Goal: Task Accomplishment & Management: Use online tool/utility

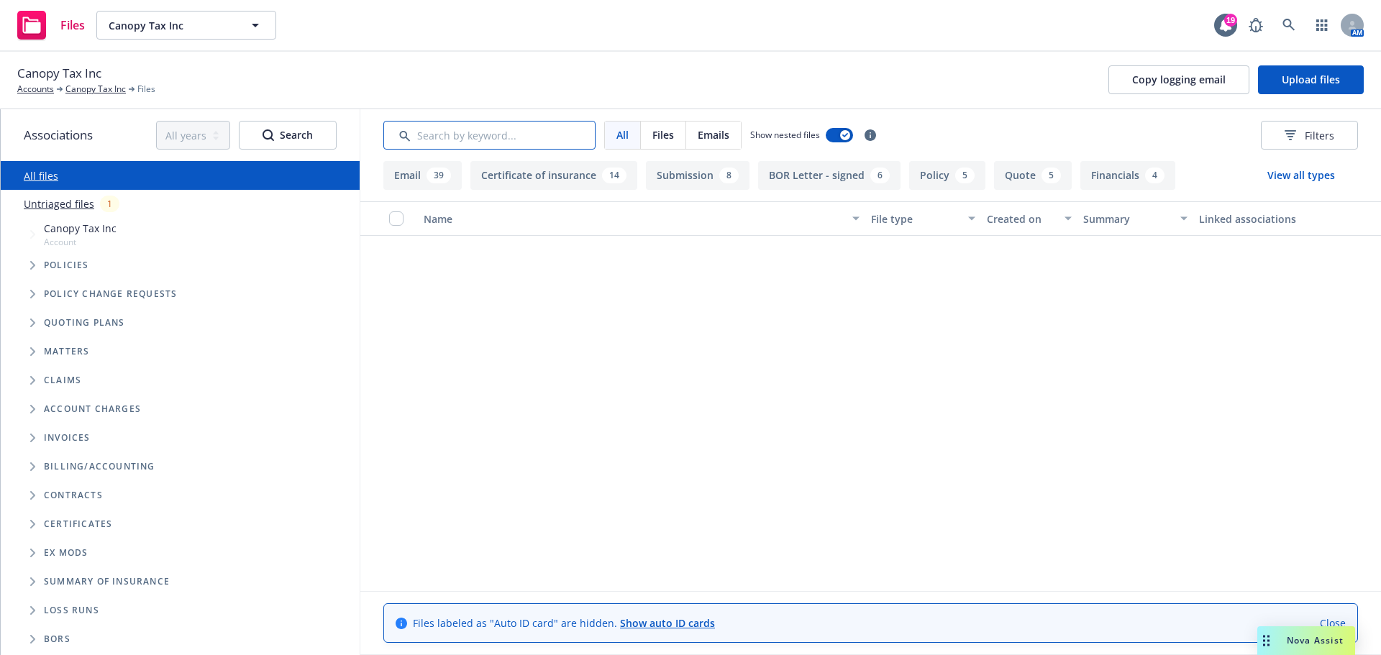
click at [440, 141] on input "Search by keyword..." at bounding box center [489, 135] width 212 height 29
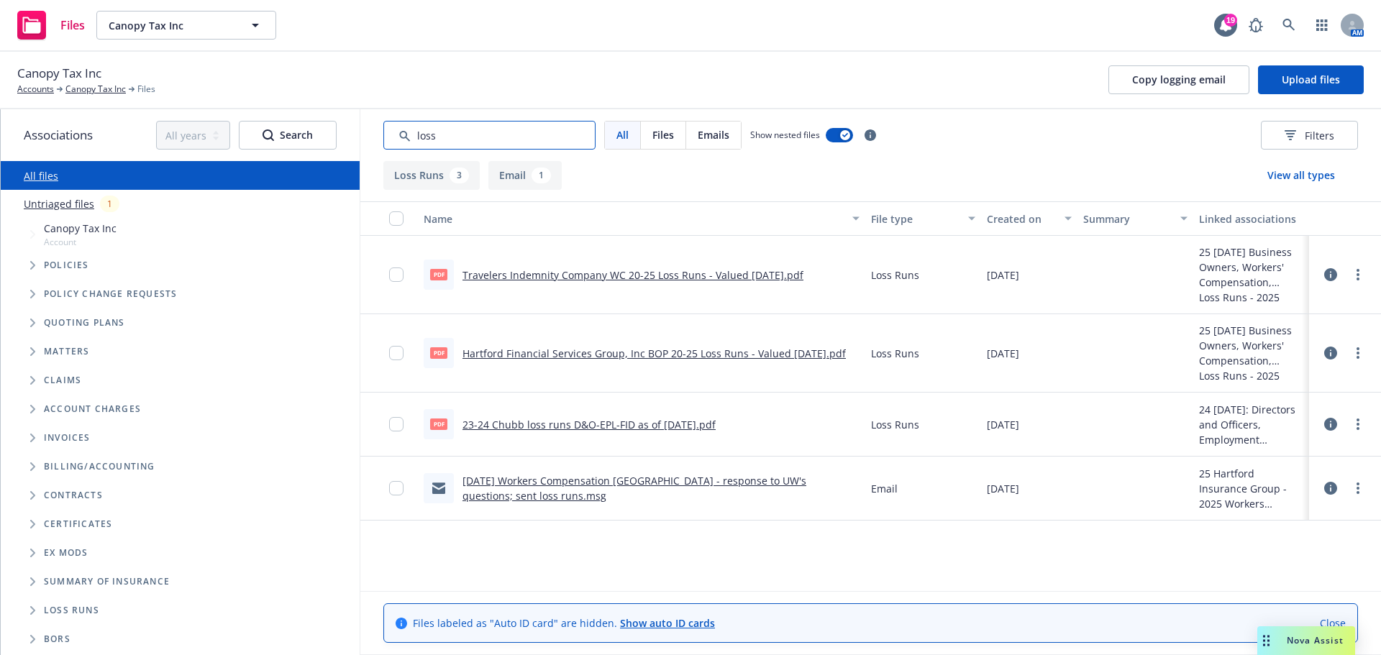
type input "loss"
click at [91, 91] on link "Canopy Tax Inc" at bounding box center [95, 89] width 60 height 13
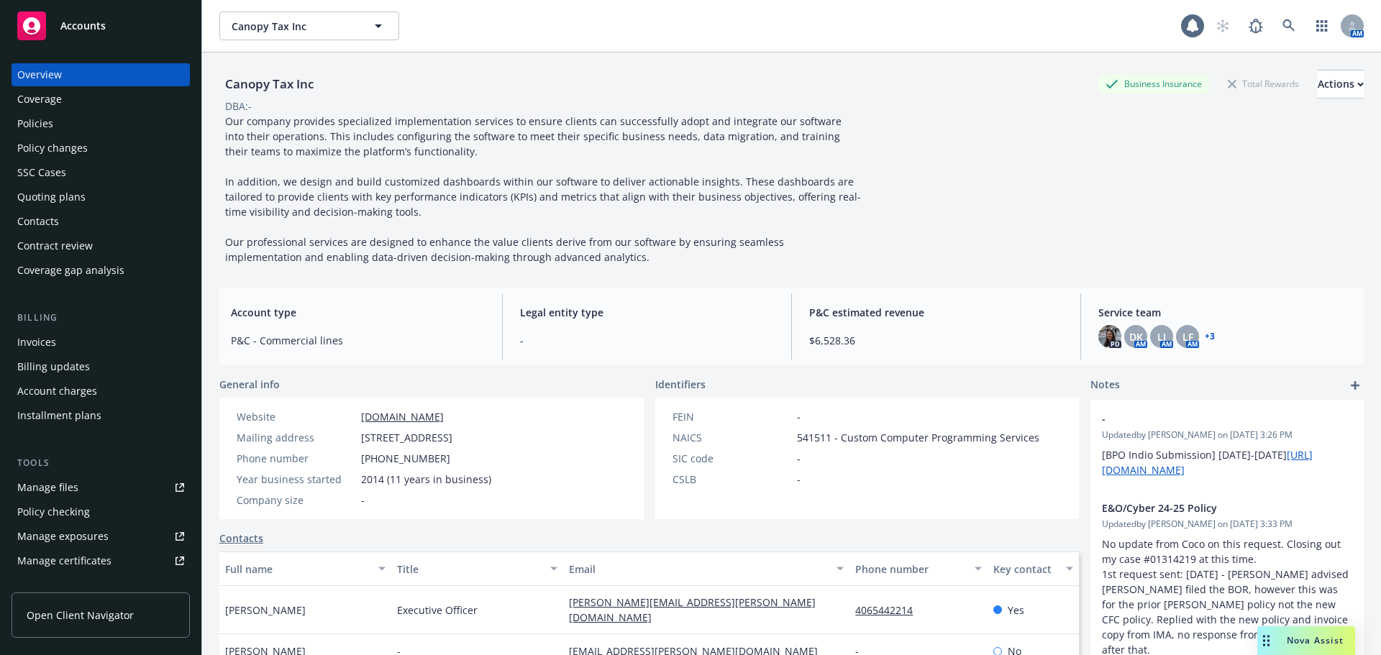
click at [47, 122] on div "Policies" at bounding box center [35, 123] width 36 height 23
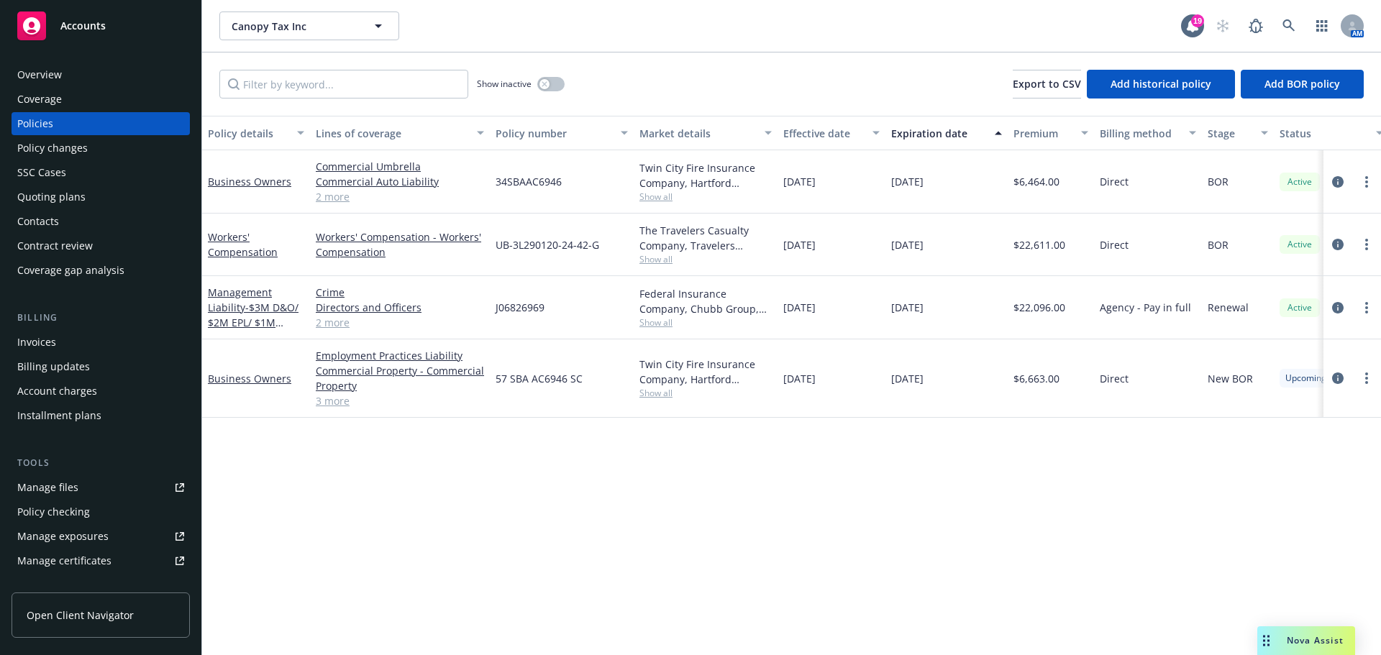
drag, startPoint x: 1276, startPoint y: 645, endPoint x: 1268, endPoint y: 642, distance: 8.7
click at [1276, 645] on div "Nova Assist" at bounding box center [1316, 641] width 80 height 12
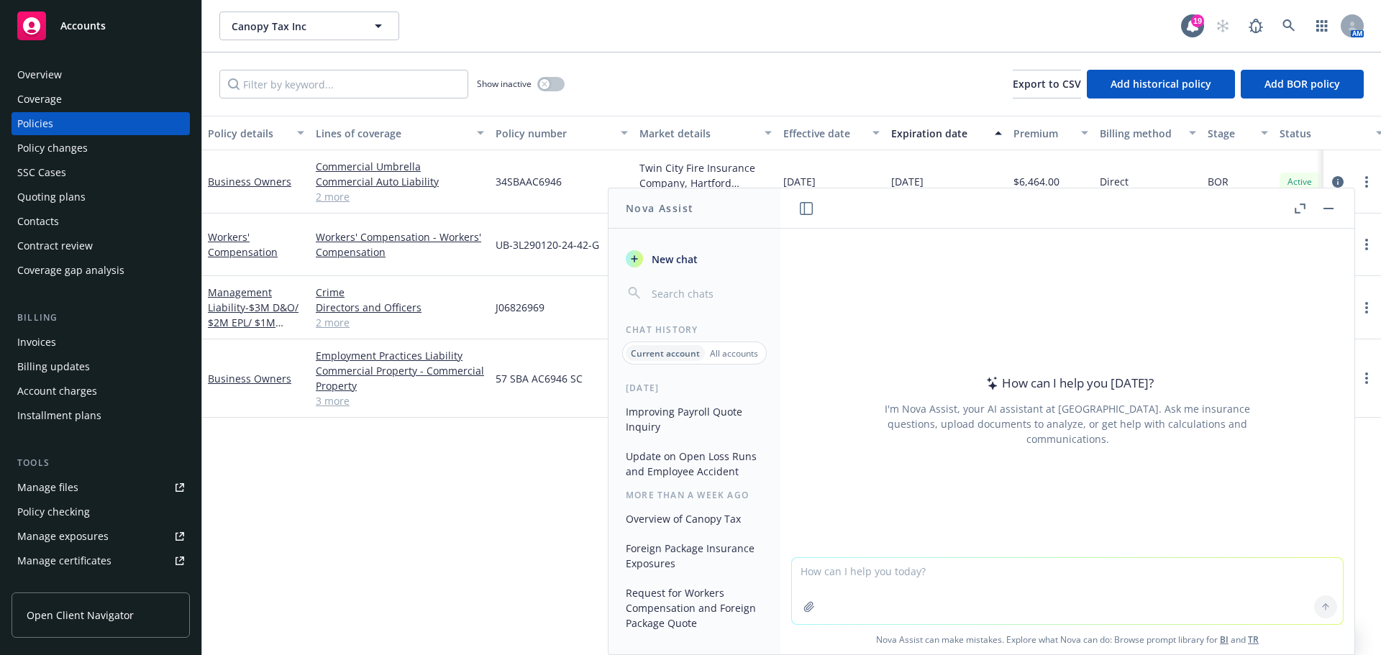
click at [988, 565] on textarea at bounding box center [1067, 591] width 551 height 66
click at [853, 576] on textarea "say better:" at bounding box center [1067, 591] width 551 height 68
paste textarea "Looking at the subjectivities and am questioning if all items are necessary. Or…"
type textarea "say better: Looking at the subjectivities and am questioning if all items are n…"
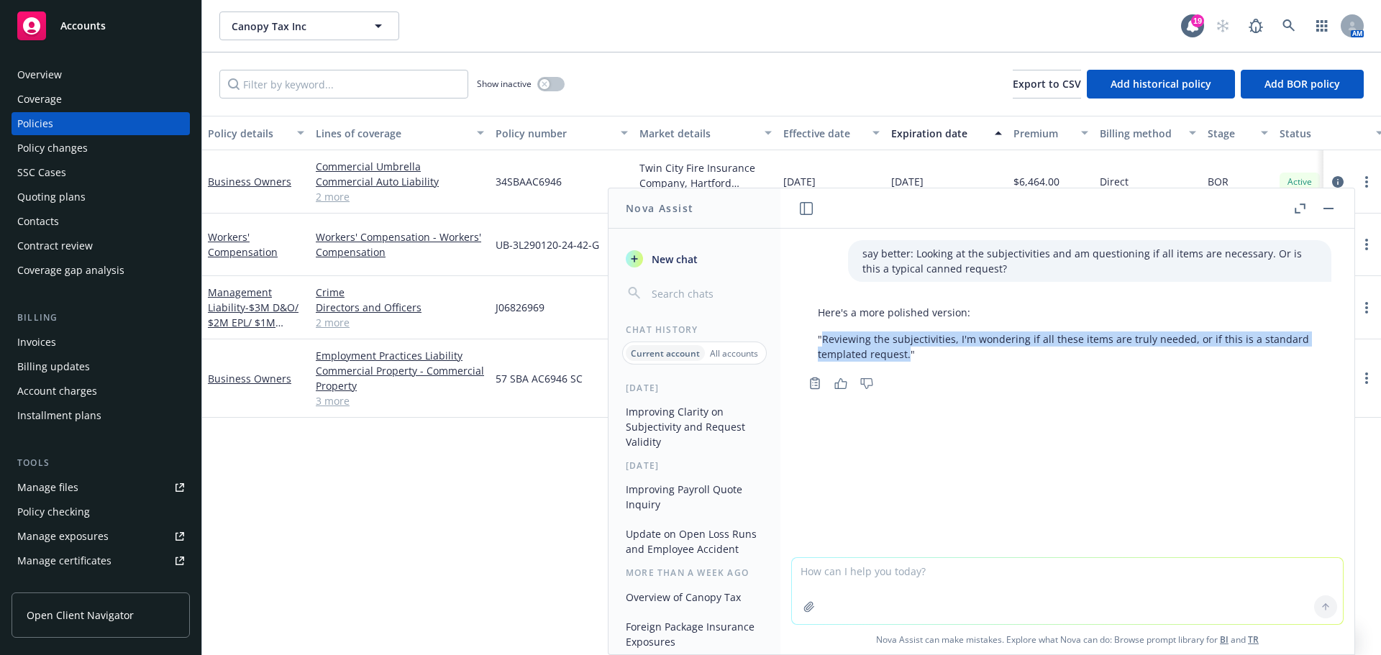
drag, startPoint x: 822, startPoint y: 337, endPoint x: 908, endPoint y: 360, distance: 88.5
click at [908, 360] on p ""Reviewing the subjectivities, I'm wondering if all these items are truly neede…" at bounding box center [1067, 347] width 499 height 30
copy p "Reviewing the subjectivities, I'm wondering if all these items are truly needed…"
click at [1334, 206] on button "button" at bounding box center [1328, 208] width 17 height 17
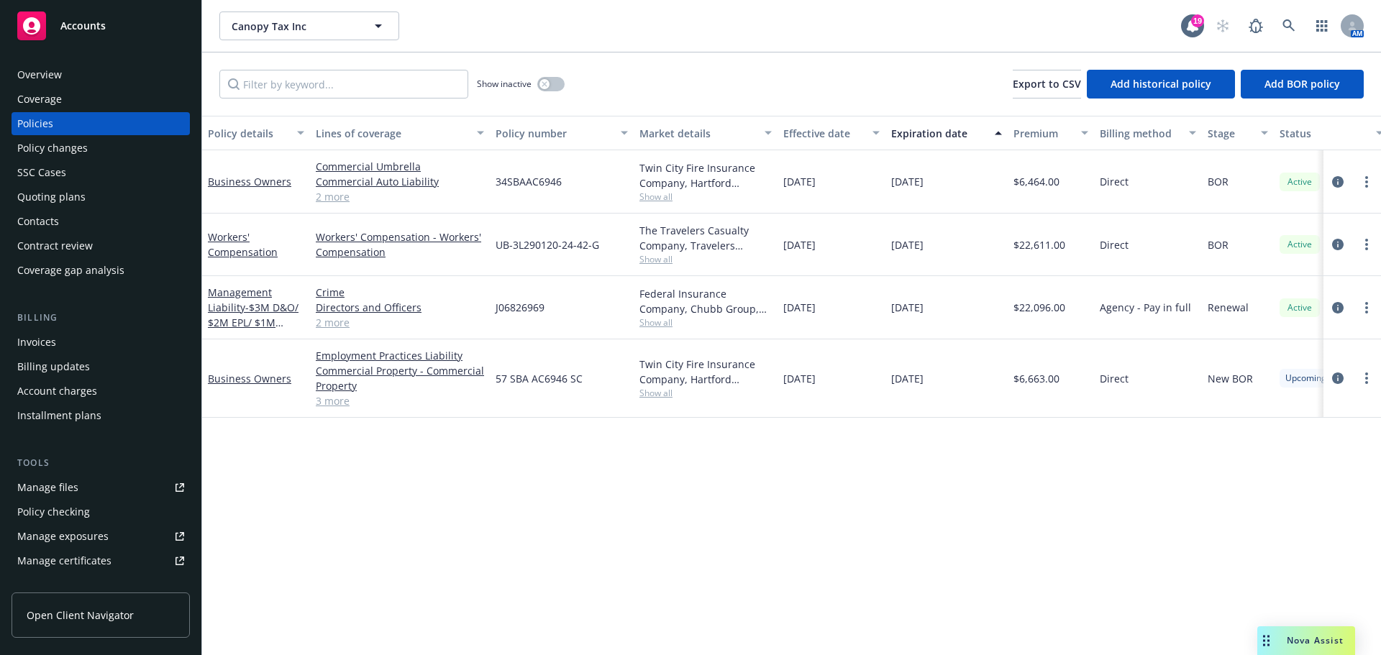
click at [55, 201] on div "Quoting plans" at bounding box center [51, 197] width 68 height 23
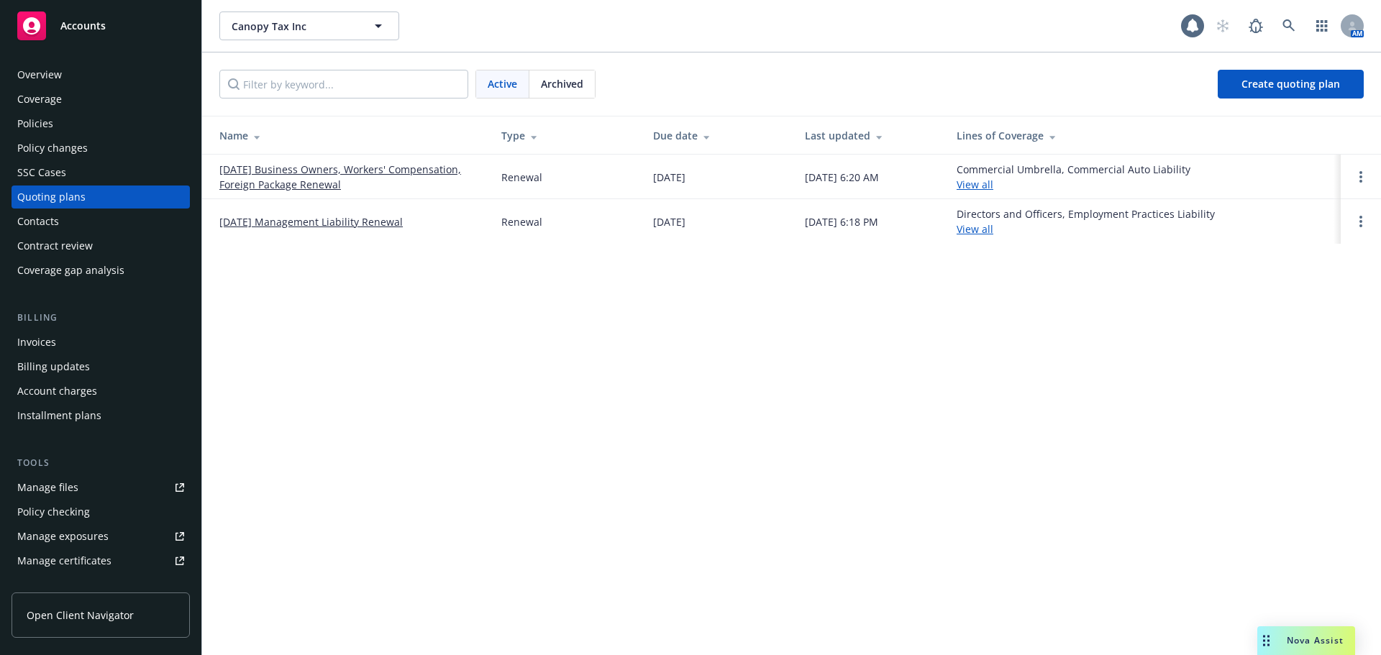
click at [297, 183] on link "[DATE] Business Owners, Workers' Compensation, Foreign Package Renewal" at bounding box center [348, 177] width 259 height 30
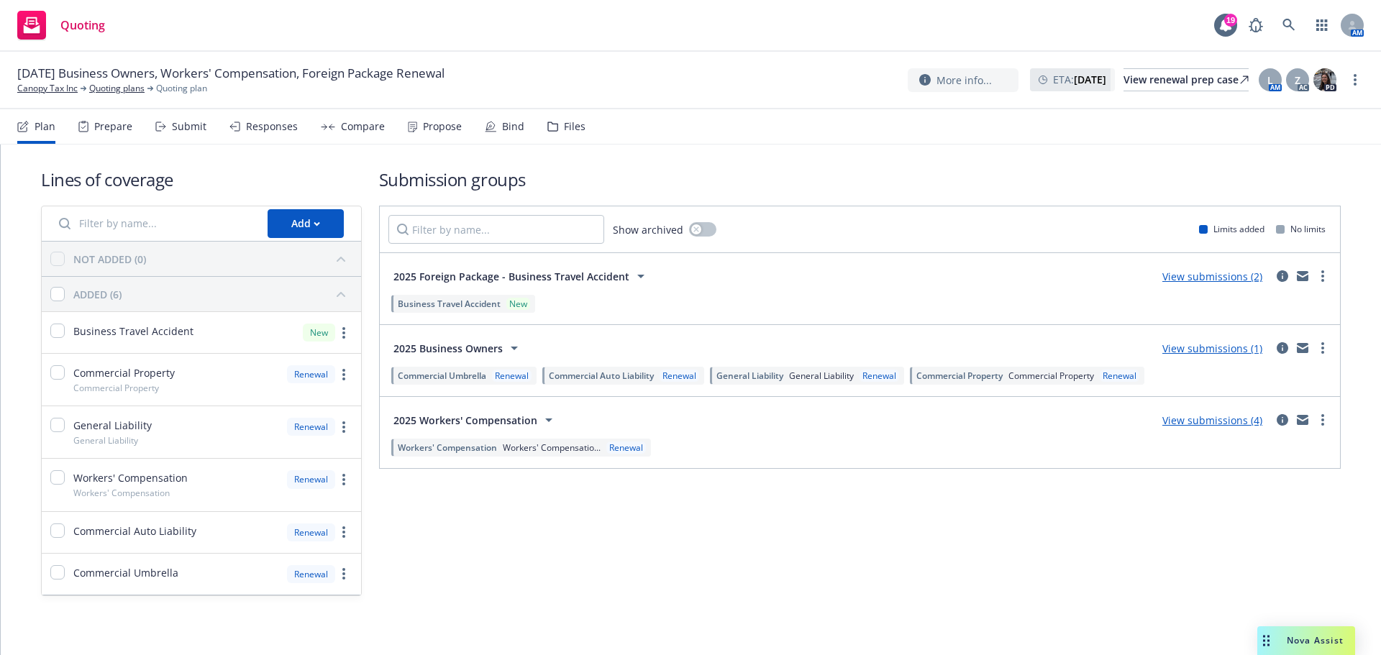
click at [192, 129] on div "Submit" at bounding box center [189, 127] width 35 height 12
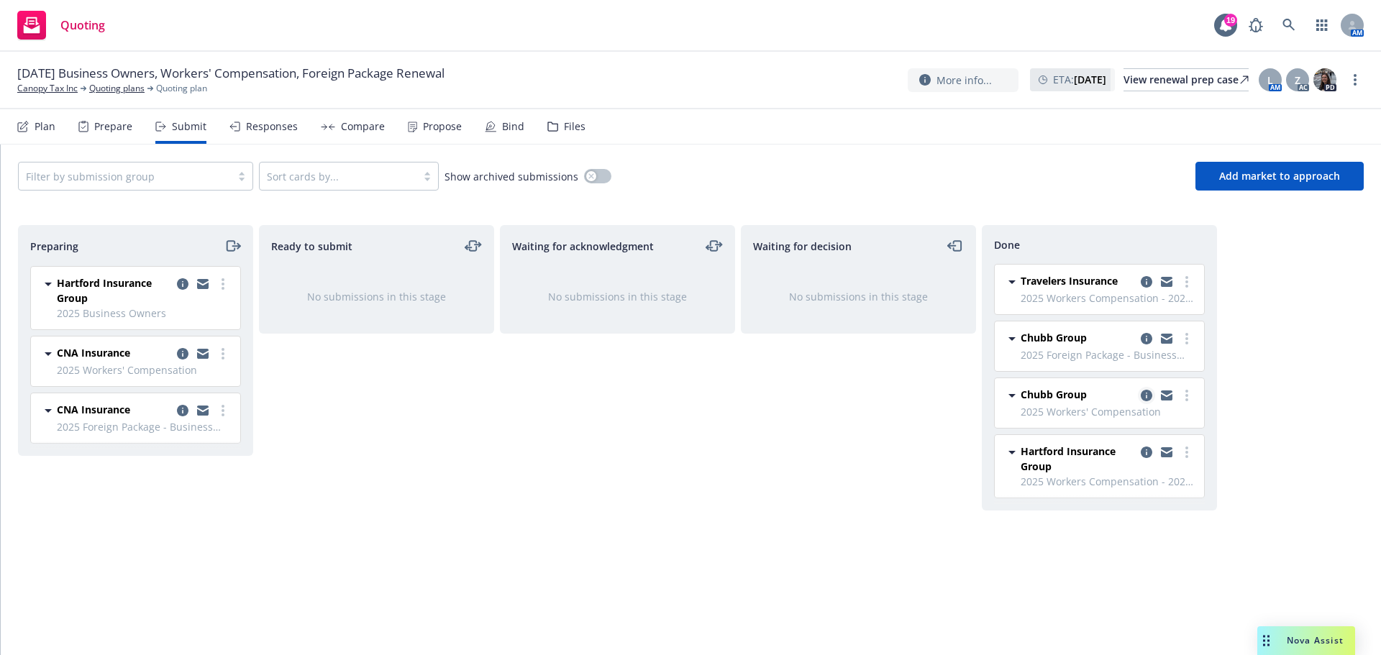
click at [1150, 398] on icon "copy logging email" at bounding box center [1147, 396] width 12 height 12
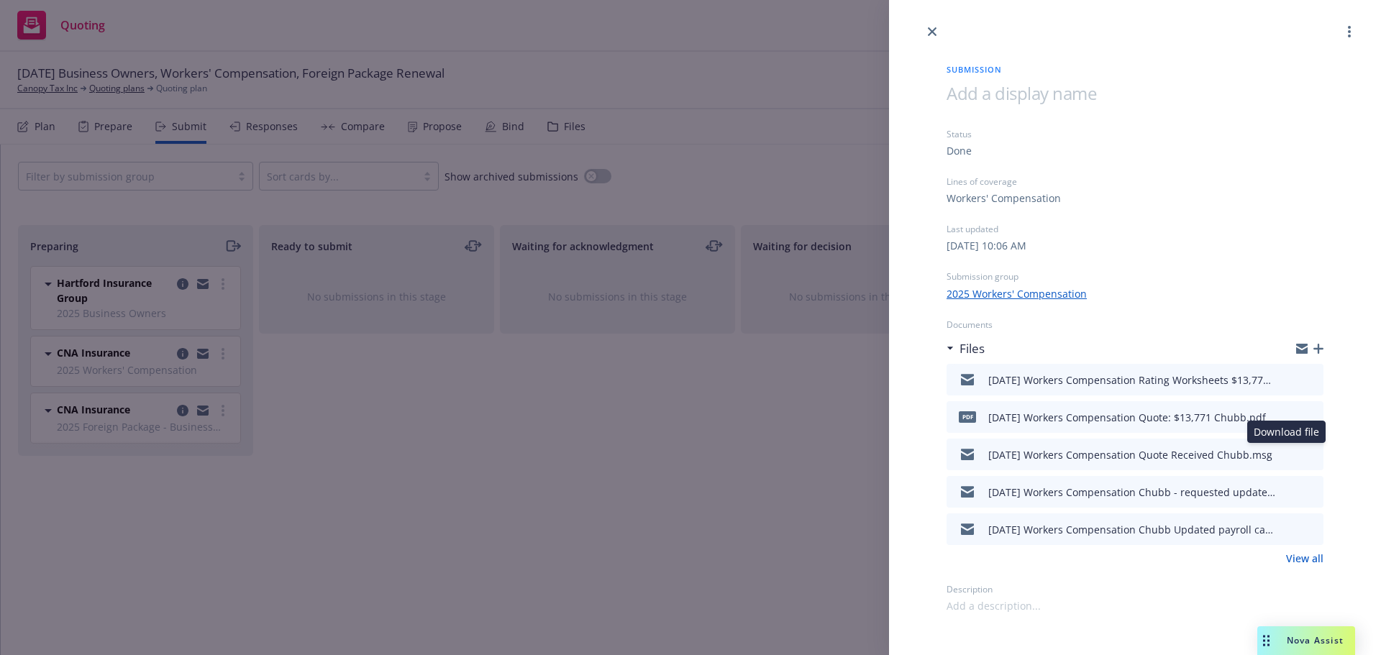
click at [1291, 453] on icon "download file" at bounding box center [1287, 453] width 12 height 12
click at [1309, 647] on div "Nova Assist" at bounding box center [1307, 641] width 98 height 29
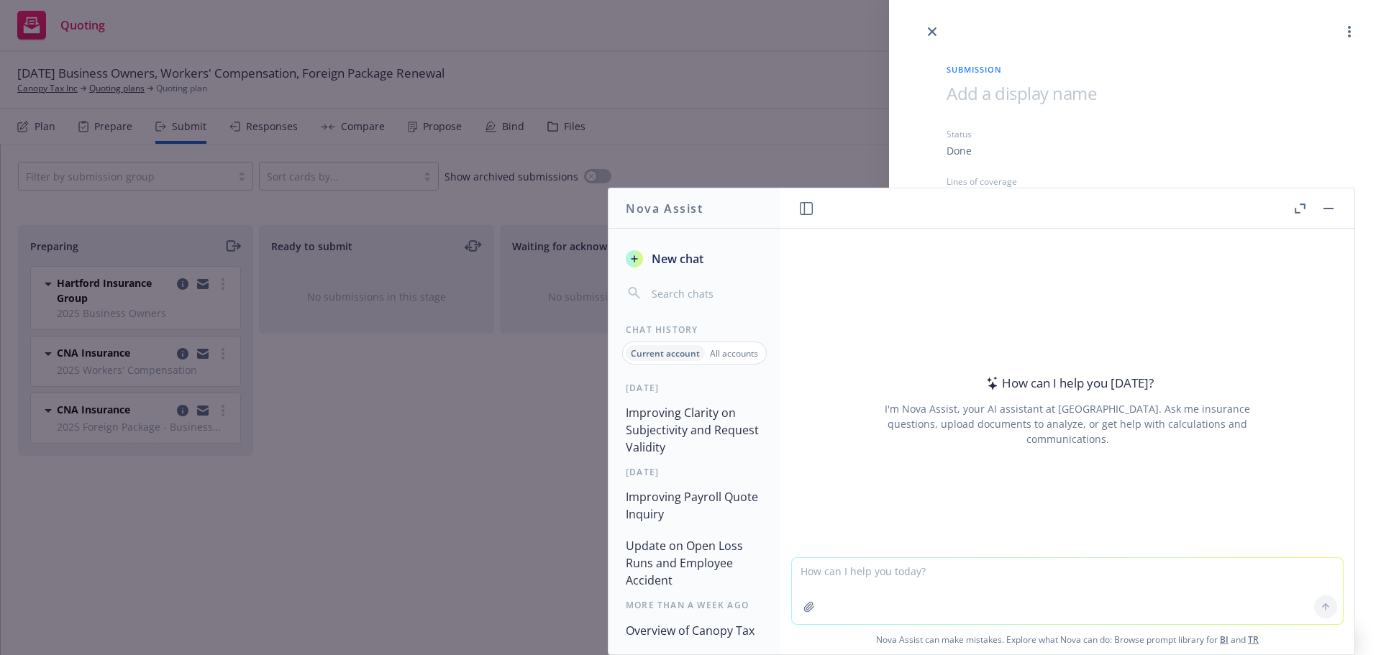
click at [1258, 627] on button "Nova Assist" at bounding box center [1307, 641] width 98 height 29
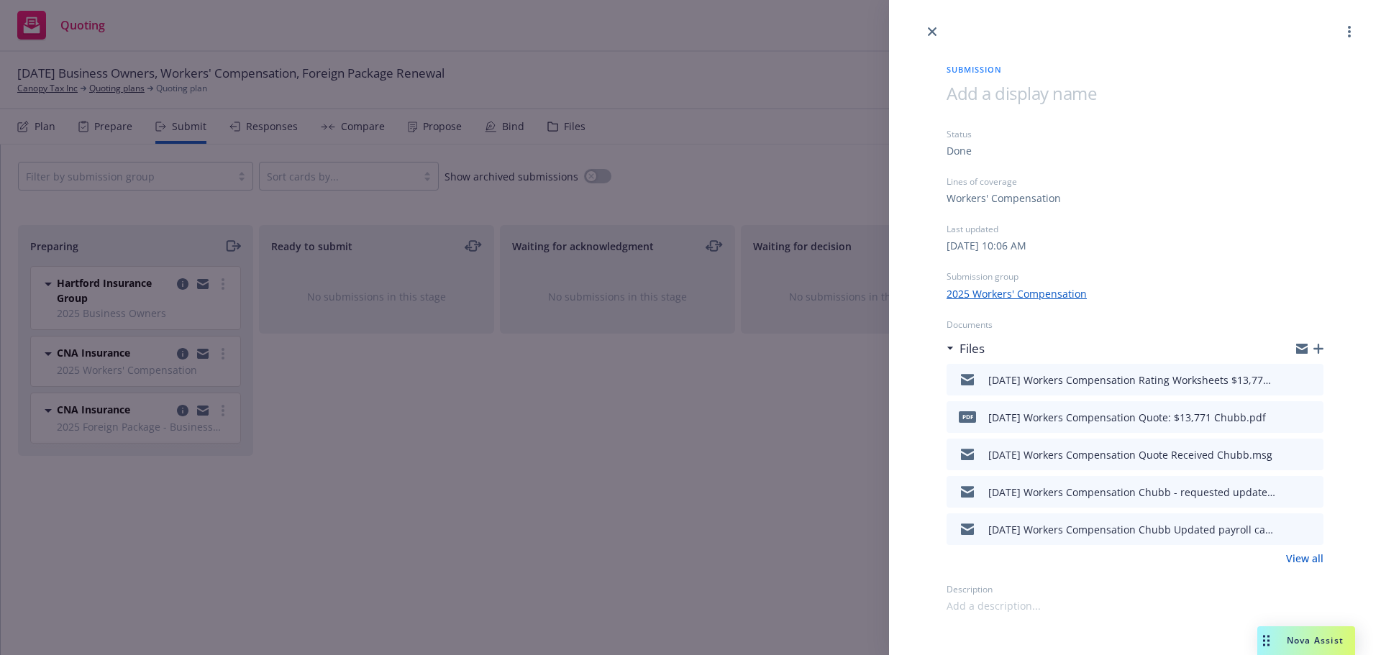
click at [1305, 650] on div "Nova Assist" at bounding box center [1307, 641] width 98 height 29
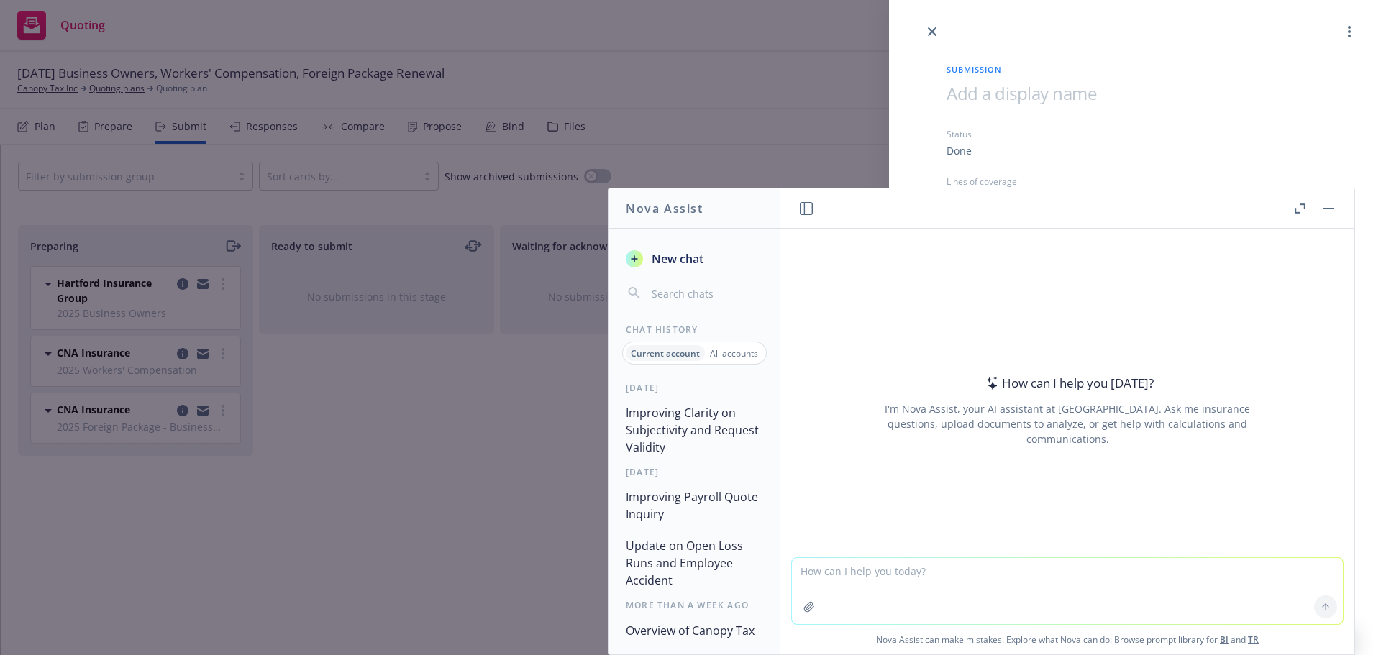
click at [839, 574] on textarea at bounding box center [1067, 591] width 551 height 66
click at [871, 573] on textarea "say better:" at bounding box center [1067, 591] width 551 height 68
paste textarea "Lo ips dolorsi am consect adi 2079 elitseddo eiusmodt inc Utlabo Etd. Magn Aliq…"
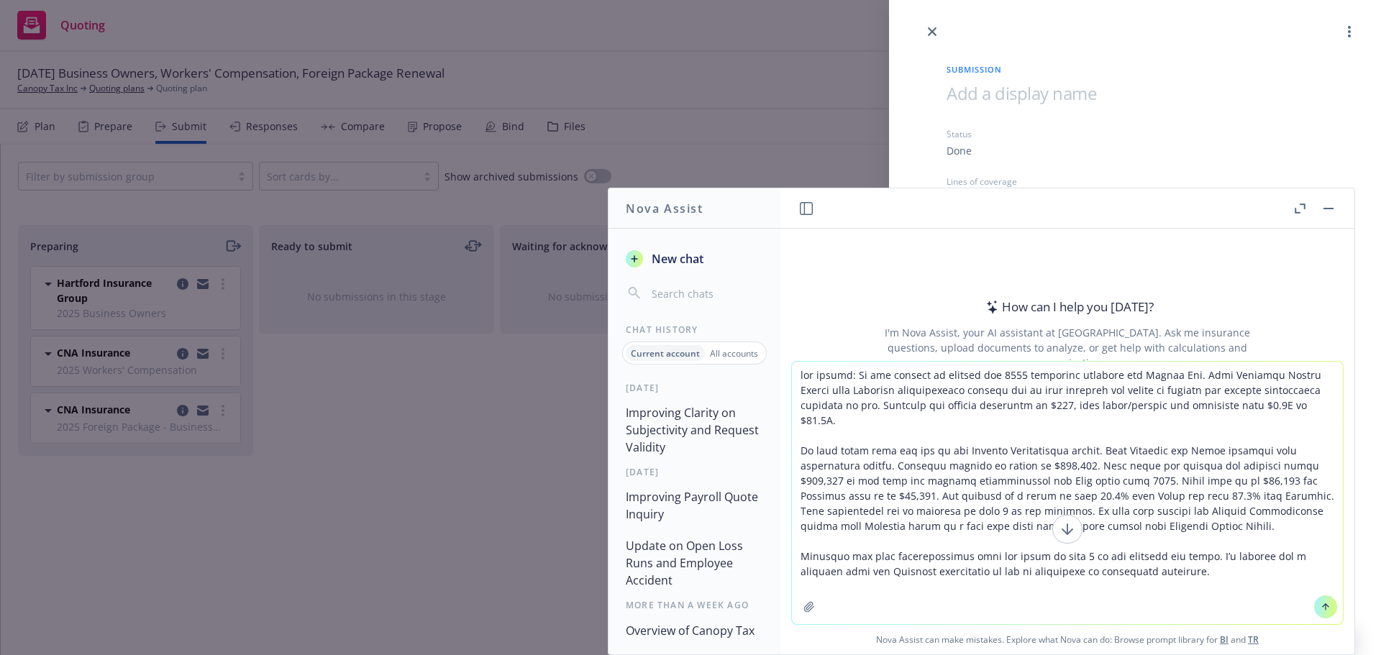
click at [1160, 570] on textarea at bounding box center [1067, 493] width 551 height 263
paste textarea "After reviewing the attached proposal, please let us know which carrier you wou…"
type textarea "say better: We are pleased to present the 2025 insurance proposal for Canopy Ta…"
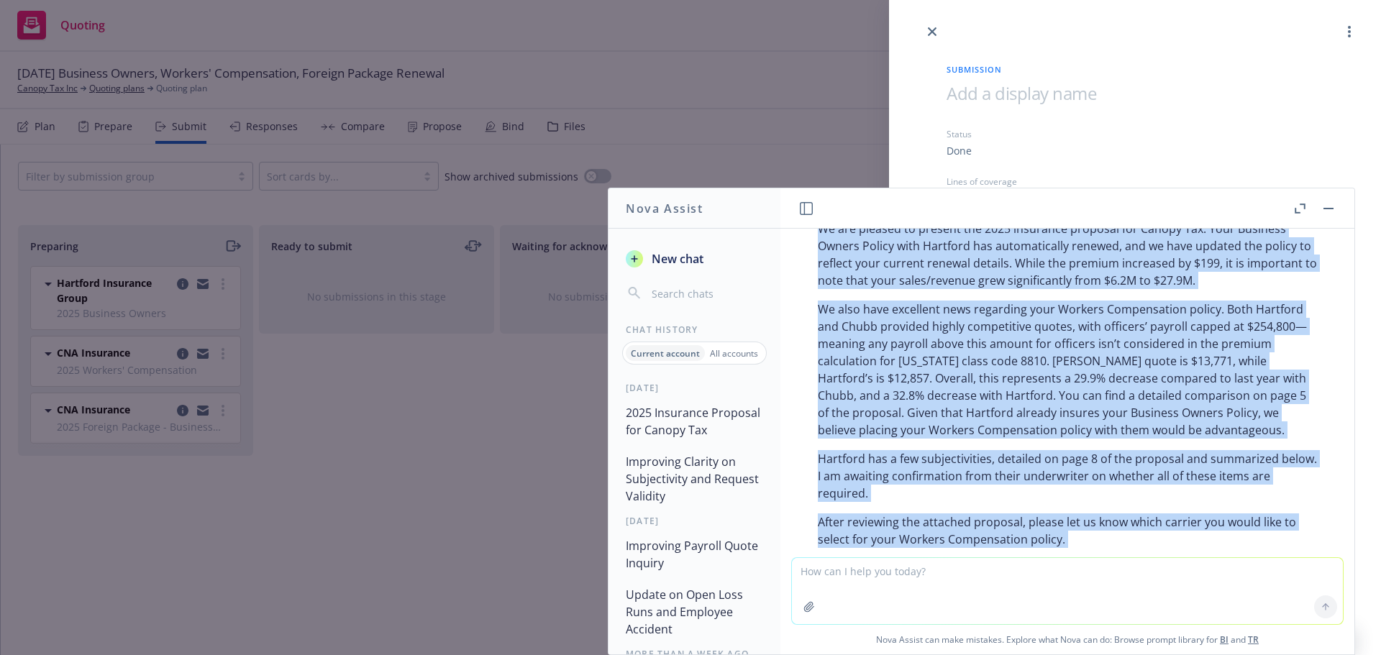
scroll to position [481, 0]
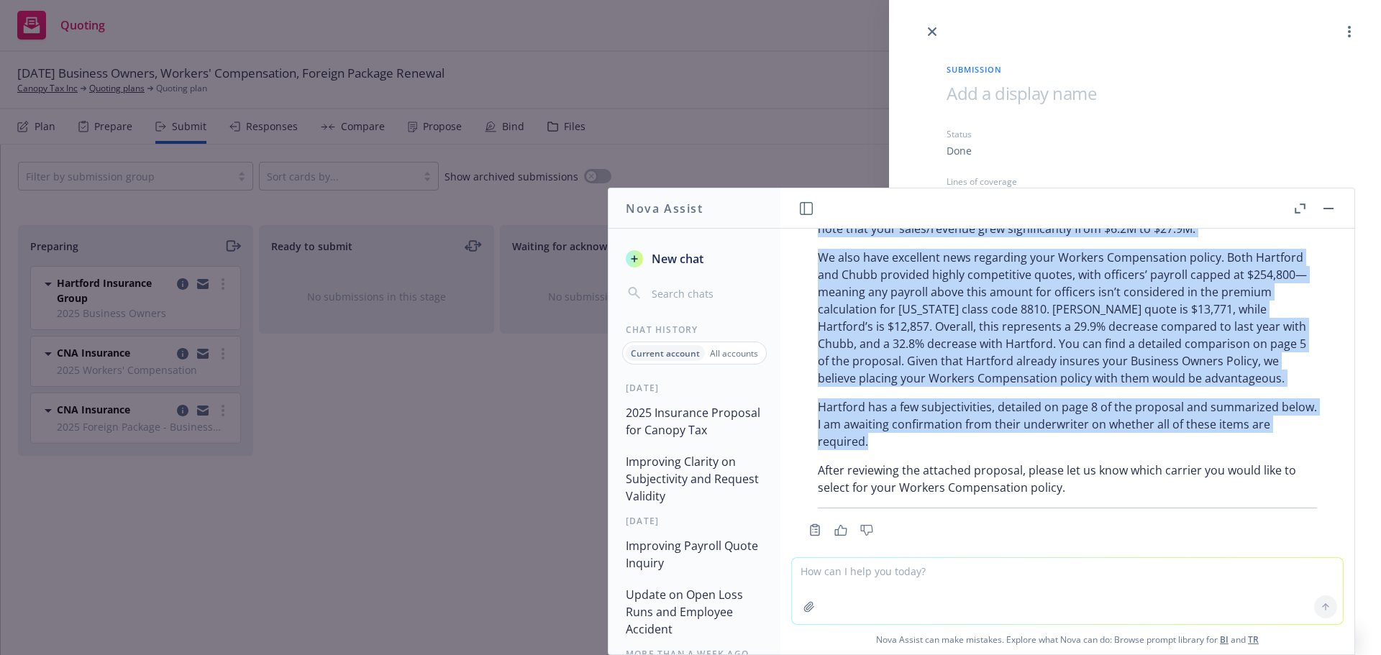
drag, startPoint x: 822, startPoint y: 373, endPoint x: 900, endPoint y: 396, distance: 81.0
click at [925, 422] on div "Certainly! Here’s a more polished and concise version: We are pleased to presen…" at bounding box center [1068, 318] width 528 height 393
copy div "Lo ips dolorsi am consect adi 8335 elitseddo eiusmodt inc Utlabo Etd. Magn Aliq…"
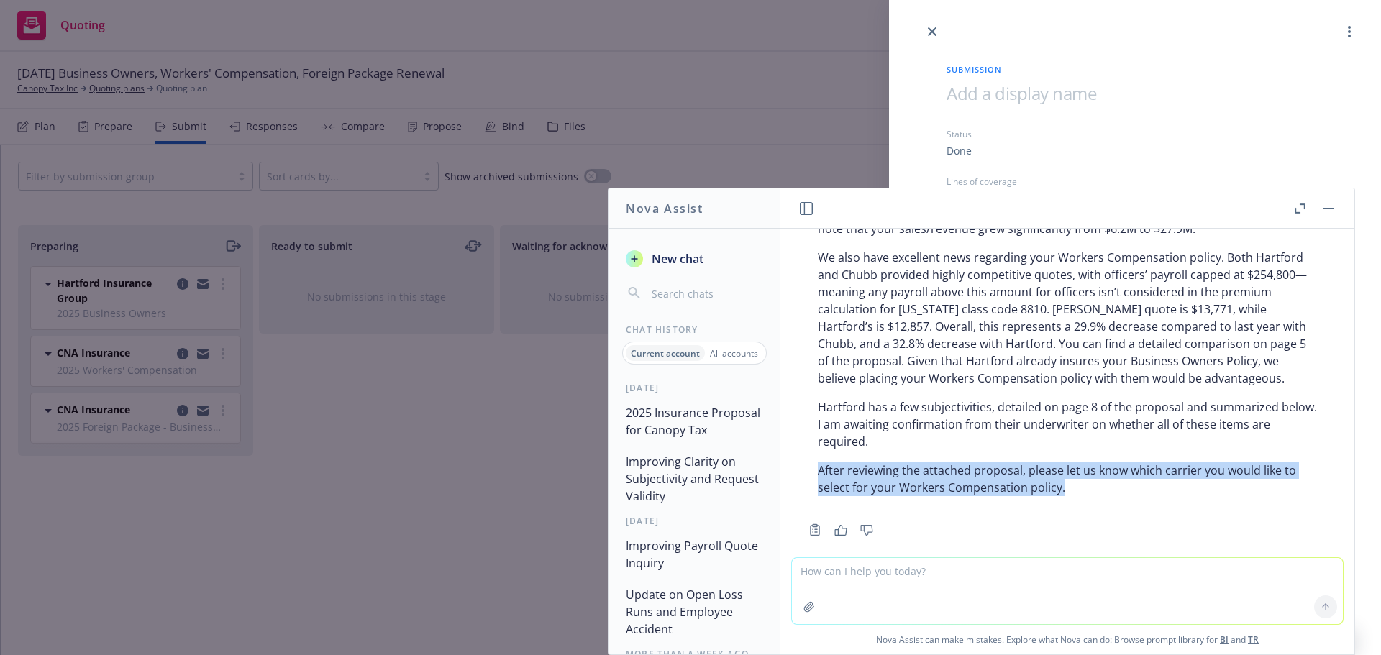
drag, startPoint x: 819, startPoint y: 451, endPoint x: 1102, endPoint y: 480, distance: 284.2
click at [1111, 481] on div "Certainly! Here’s a more polished and concise version: We are pleased to presen…" at bounding box center [1068, 318] width 528 height 393
copy p "After reviewing the attached proposal, please let us know which carrier you wou…"
click at [1326, 204] on button "button" at bounding box center [1328, 208] width 17 height 17
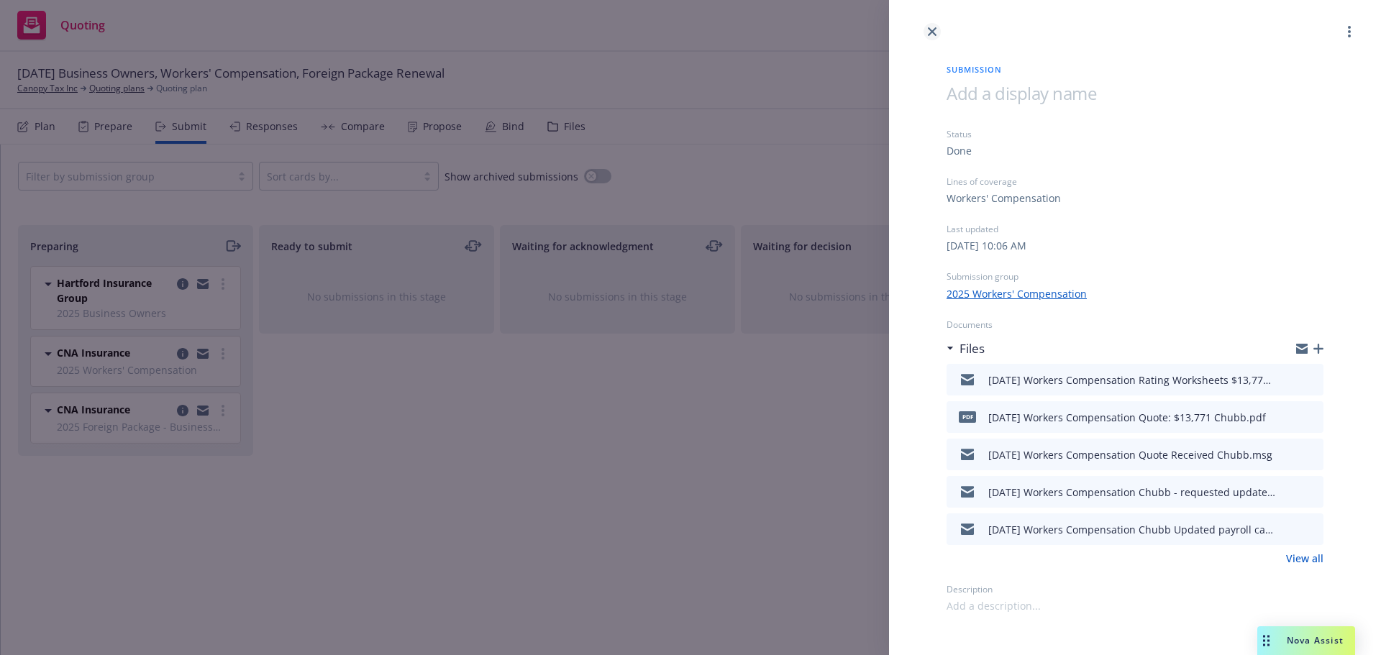
click at [929, 28] on icon "close" at bounding box center [932, 31] width 9 height 9
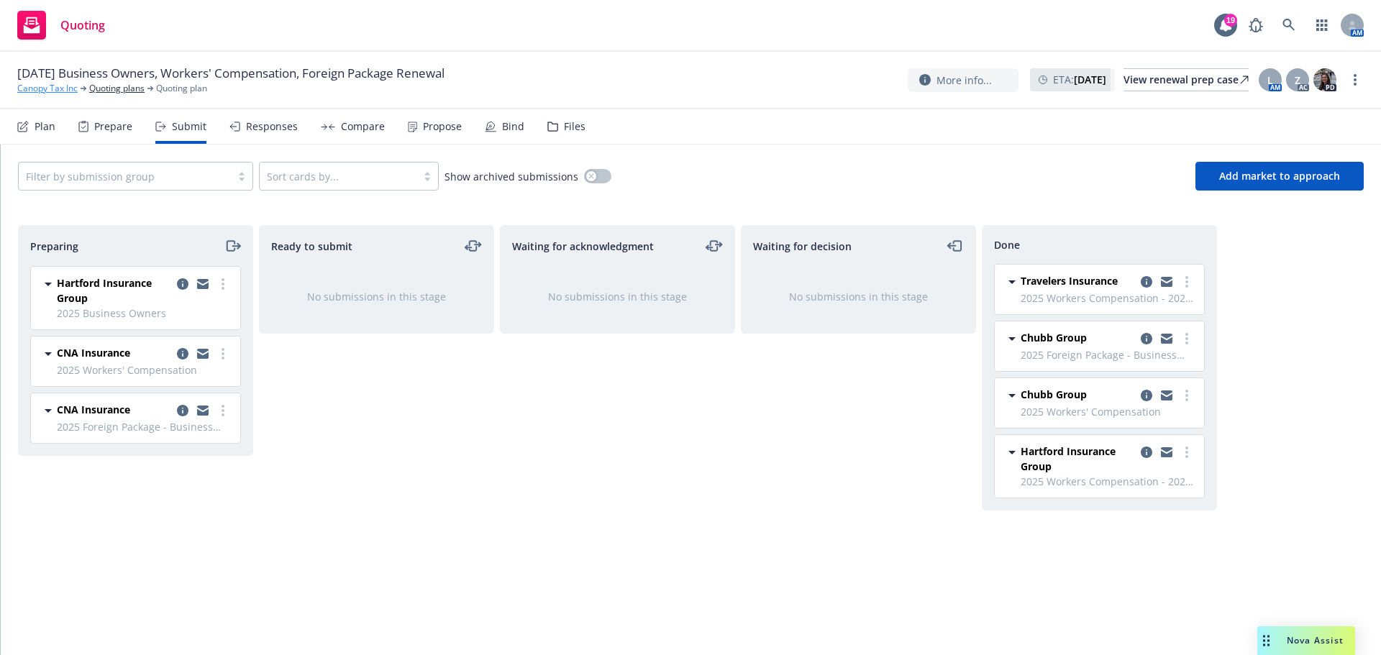
click at [37, 88] on link "Canopy Tax Inc" at bounding box center [47, 88] width 60 height 13
